Goal: Information Seeking & Learning: Learn about a topic

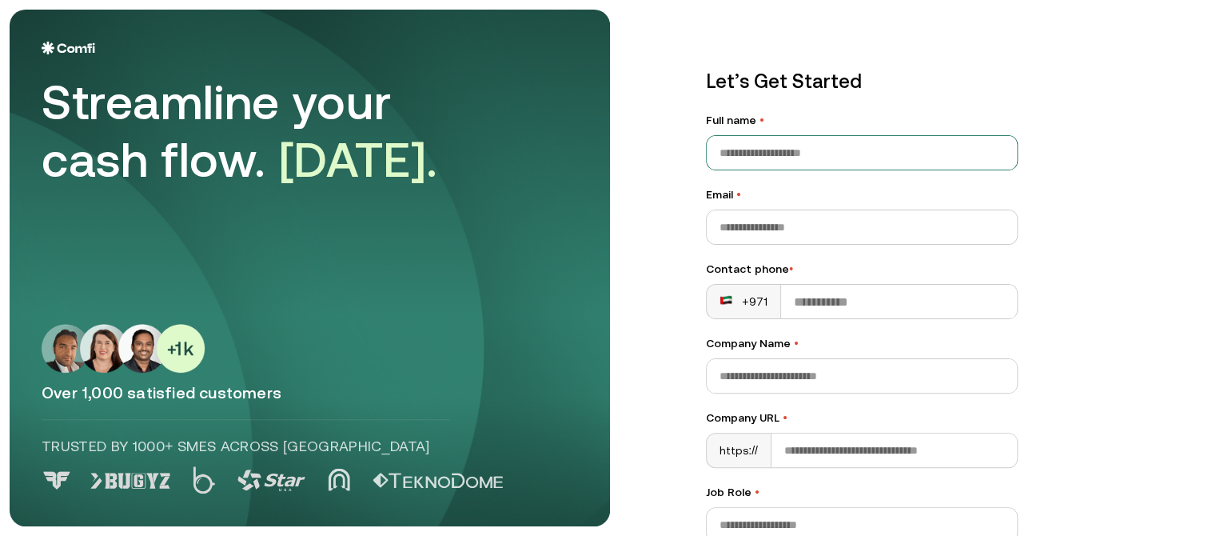
click at [808, 151] on input "Full name •" at bounding box center [862, 153] width 310 height 34
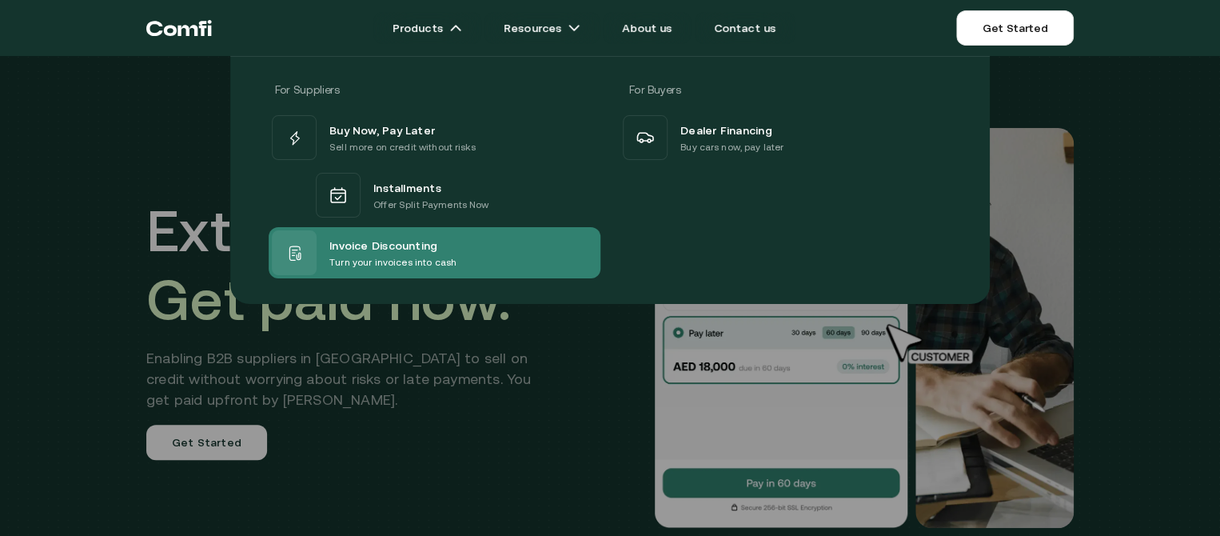
click at [465, 241] on div "Invoice Discounting Turn your invoices into cash" at bounding box center [435, 252] width 332 height 51
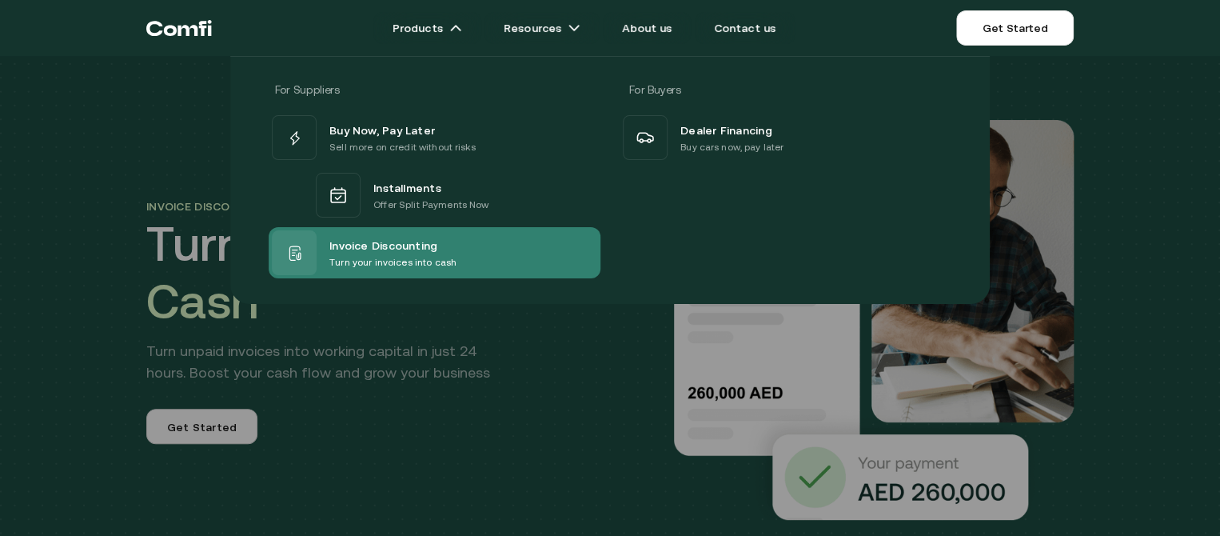
click at [413, 257] on p "Turn your invoices into cash" at bounding box center [392, 262] width 127 height 16
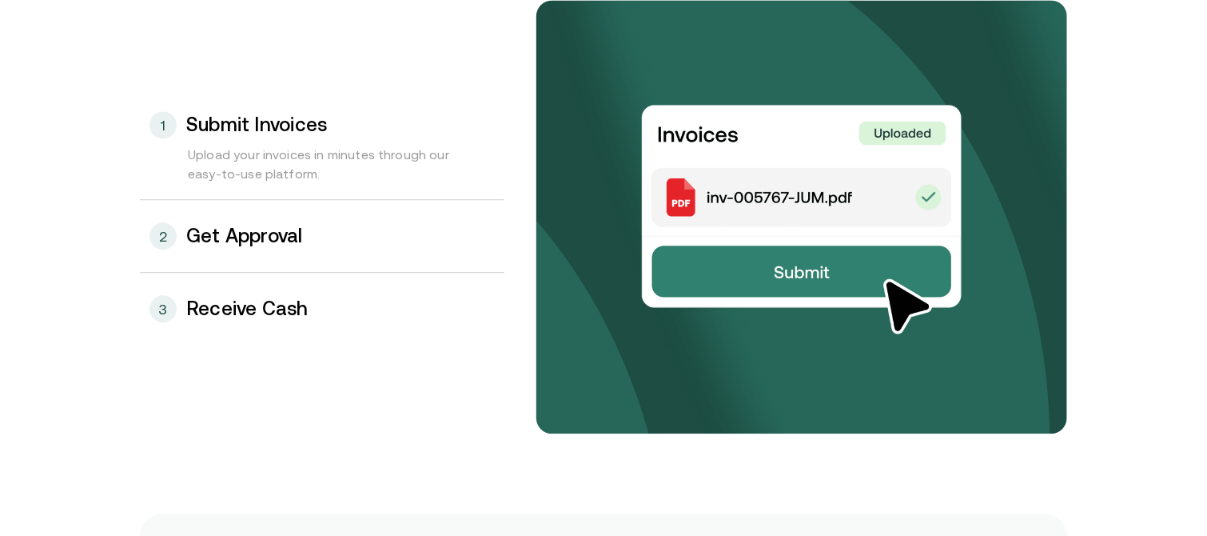
scroll to position [1679, 0]
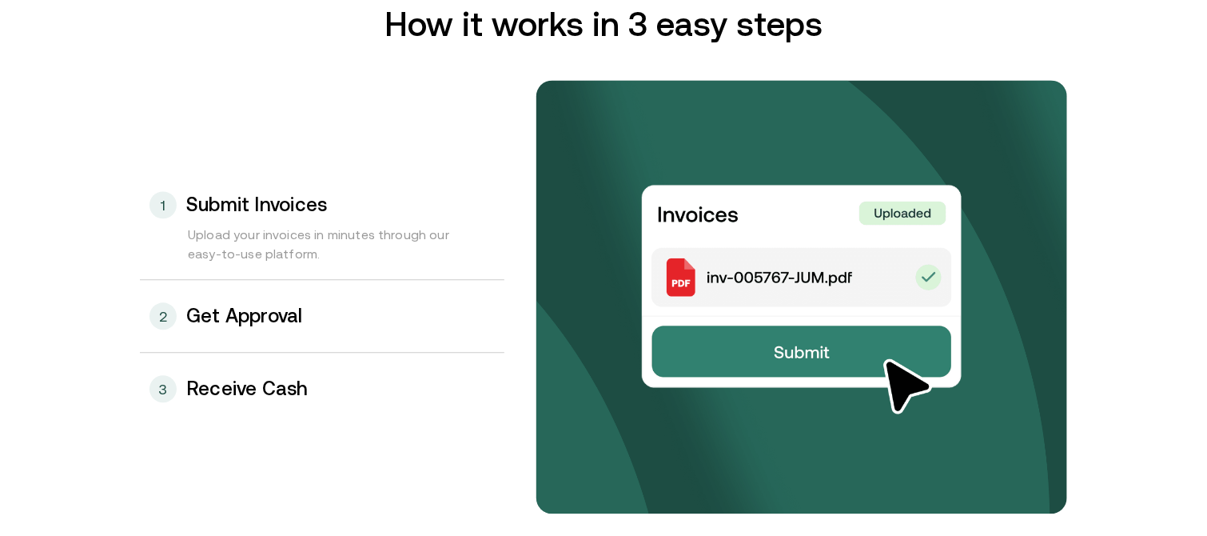
click at [301, 324] on h3 "Get Approval" at bounding box center [244, 315] width 117 height 21
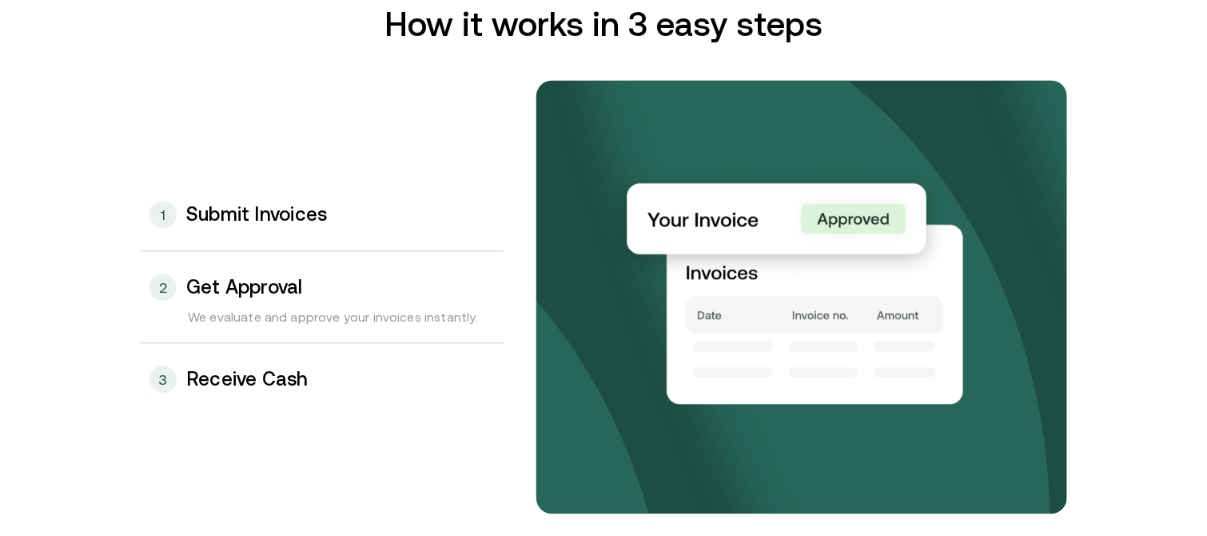
click at [299, 370] on h3 "Receive Cash" at bounding box center [247, 379] width 122 height 21
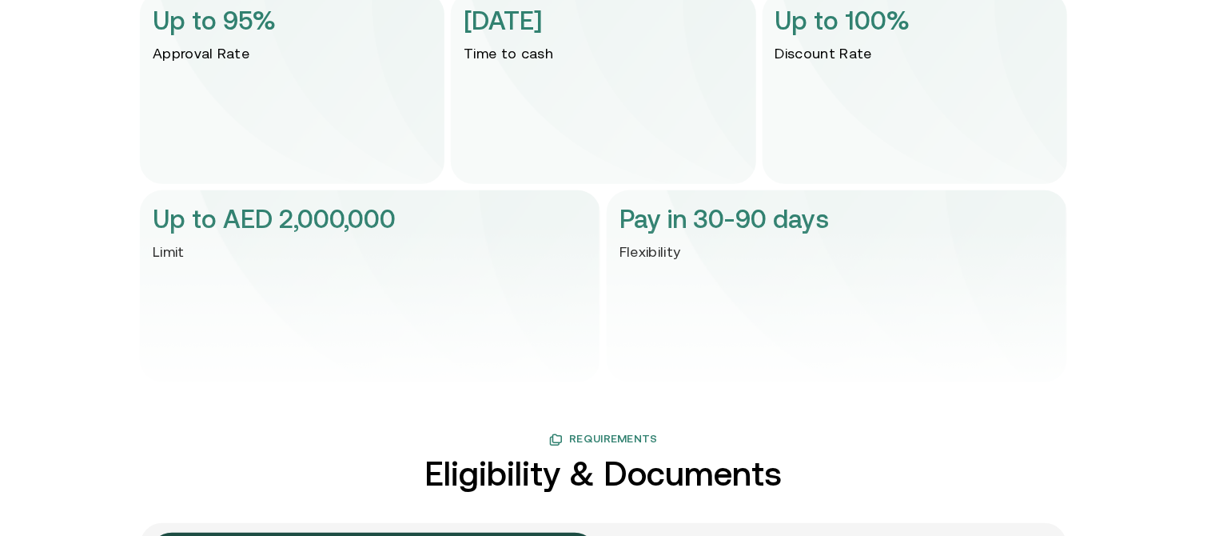
scroll to position [3439, 0]
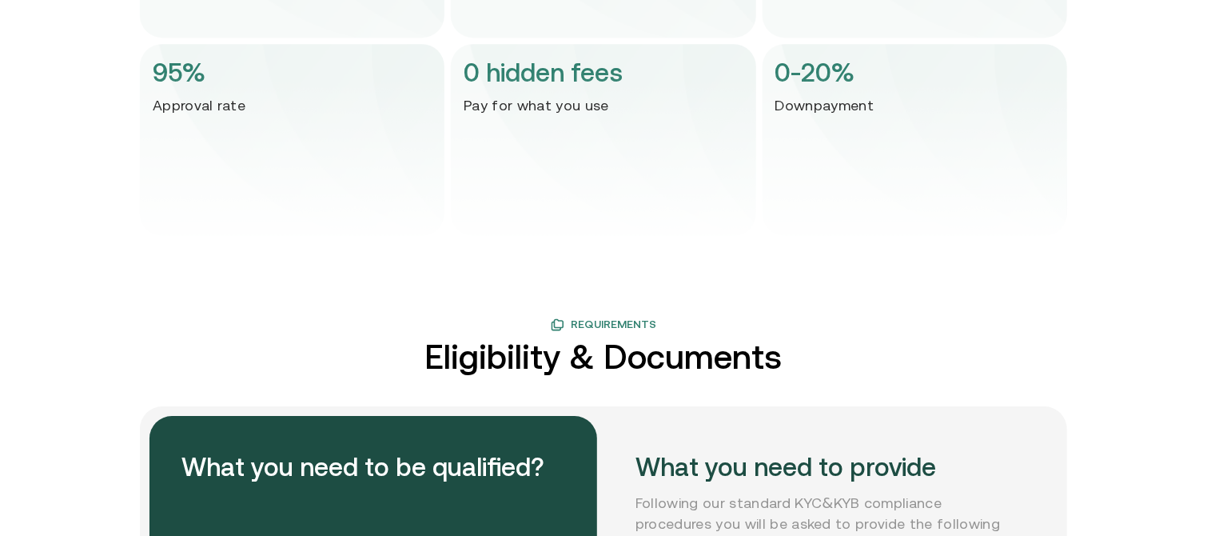
scroll to position [2399, 0]
